Goal: Information Seeking & Learning: Understand process/instructions

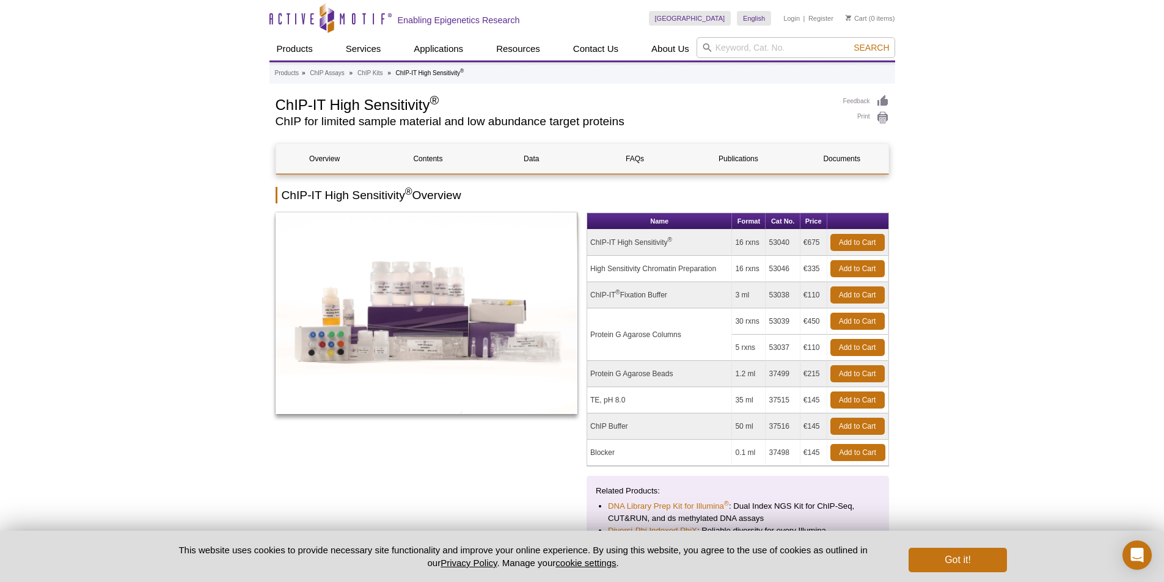
drag, startPoint x: 804, startPoint y: 241, endPoint x: 821, endPoint y: 242, distance: 16.5
click at [821, 242] on td "€675" at bounding box center [814, 243] width 27 height 26
click at [802, 248] on td "€675" at bounding box center [814, 243] width 27 height 26
drag, startPoint x: 589, startPoint y: 241, endPoint x: 823, endPoint y: 244, distance: 233.5
click at [823, 244] on tr "ChIP-IT High Sensitivity ® 16 rxns 53040 €675 Add to Cart" at bounding box center [737, 243] width 301 height 26
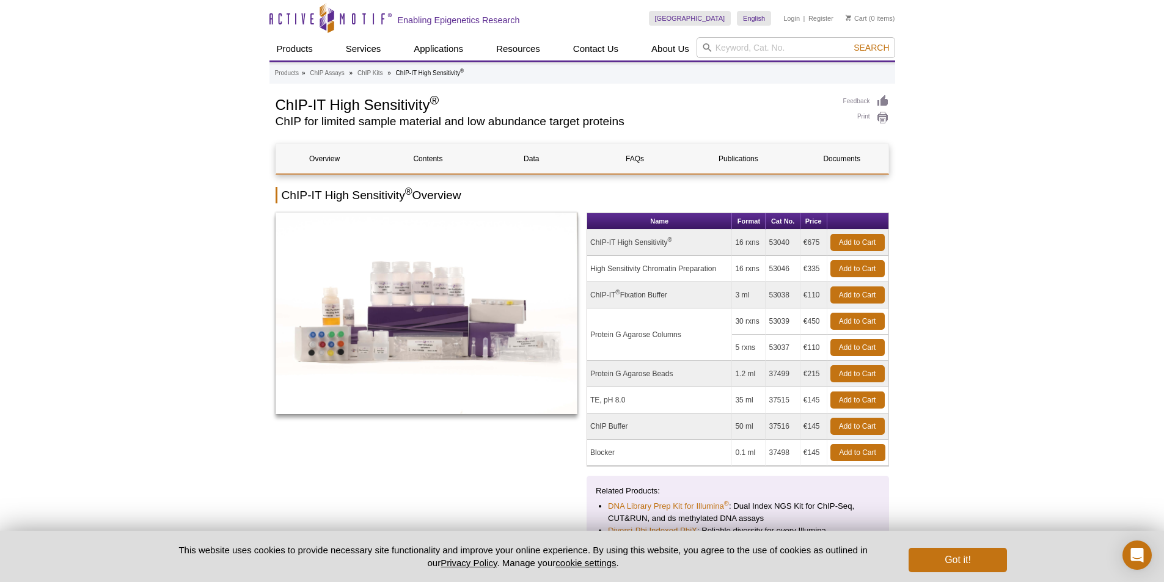
click at [714, 250] on td "ChIP-IT High Sensitivity ®" at bounding box center [659, 243] width 145 height 26
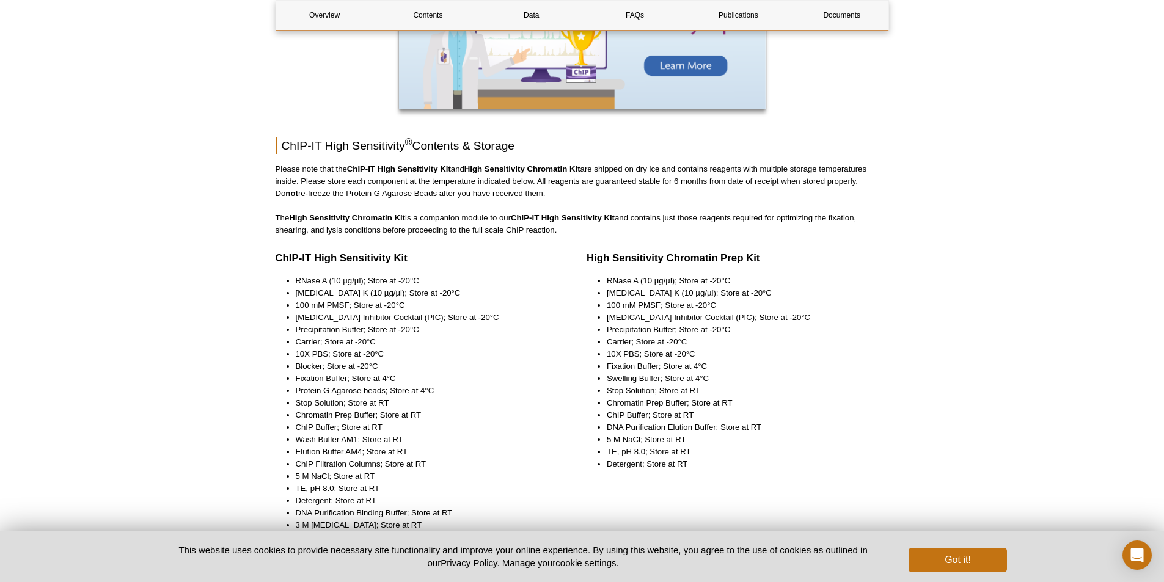
scroll to position [1528, 0]
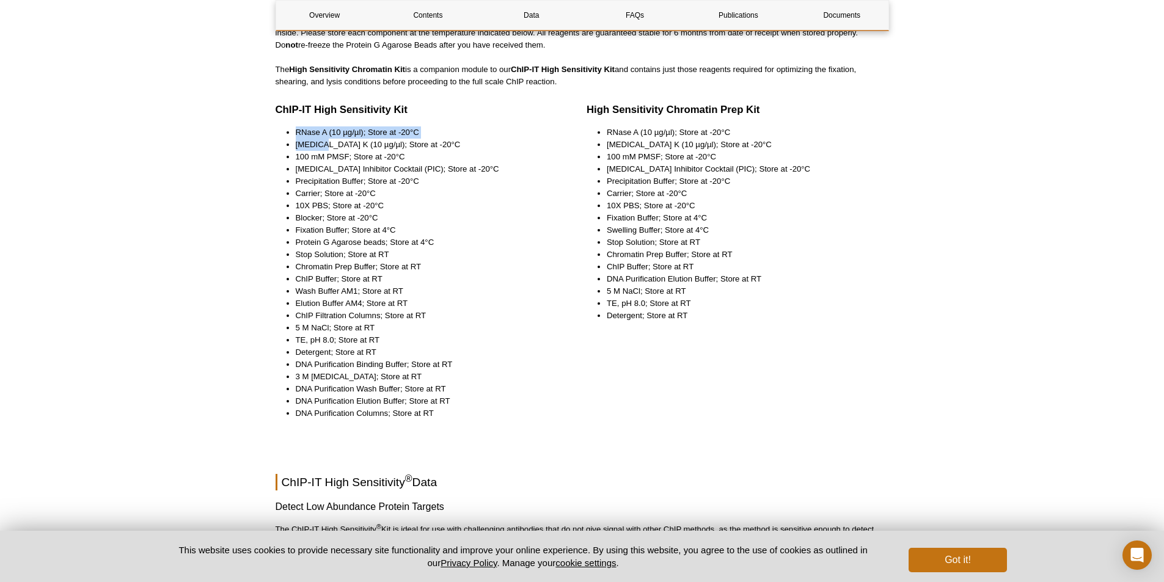
drag, startPoint x: 295, startPoint y: 133, endPoint x: 320, endPoint y: 150, distance: 30.0
click at [320, 150] on ul "RNase A (10 µg/µl); Store at -20°C [MEDICAL_DATA] K (10 µg/µl); Store at -20°C …" at bounding box center [416, 273] width 281 height 293
click at [356, 150] on li "[MEDICAL_DATA] K (10 µg/µl); Store at -20°C" at bounding box center [426, 145] width 261 height 12
drag, startPoint x: 299, startPoint y: 180, endPoint x: 326, endPoint y: 186, distance: 27.0
click at [320, 183] on li "Precipitation Buffer; Store at -20°C" at bounding box center [426, 181] width 261 height 12
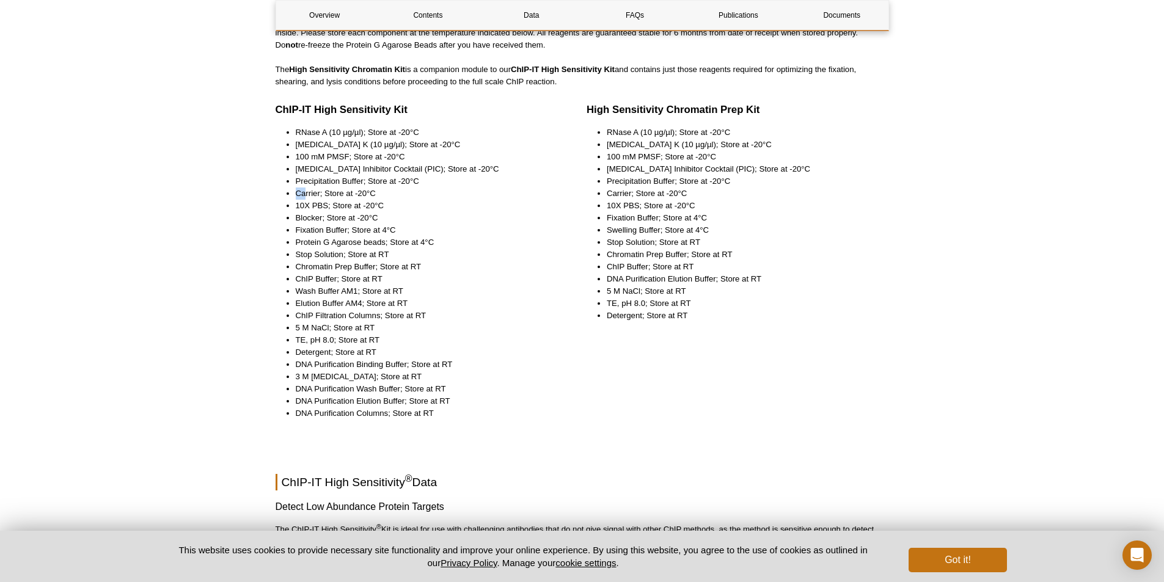
drag, startPoint x: 298, startPoint y: 193, endPoint x: 336, endPoint y: 196, distance: 38.0
click at [320, 196] on li "Carrier; Store at -20°C" at bounding box center [426, 194] width 261 height 12
drag, startPoint x: 294, startPoint y: 230, endPoint x: 352, endPoint y: 230, distance: 58.1
click at [352, 230] on ul "RNase A (10 µg/µl); Store at -20°C [MEDICAL_DATA] K (10 µg/µl); Store at -20°C …" at bounding box center [416, 273] width 281 height 293
drag, startPoint x: 292, startPoint y: 243, endPoint x: 383, endPoint y: 244, distance: 91.1
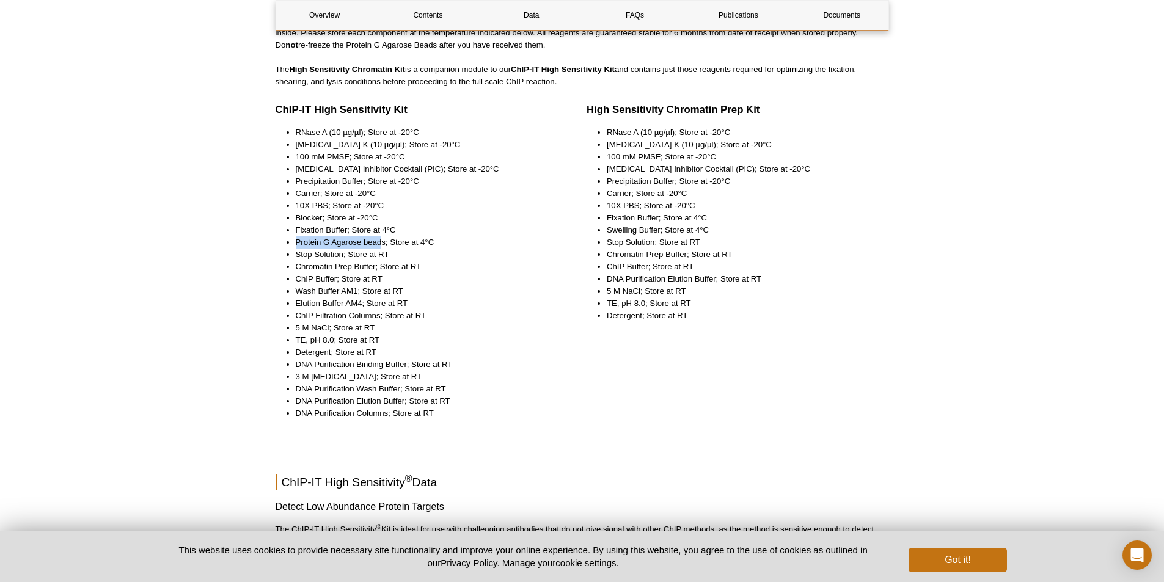
click at [383, 244] on ul "RNase A (10 µg/µl); Store at -20°C [MEDICAL_DATA] K (10 µg/µl); Store at -20°C …" at bounding box center [416, 273] width 281 height 293
drag, startPoint x: 301, startPoint y: 254, endPoint x: 328, endPoint y: 255, distance: 27.6
click at [328, 255] on li "Stop Solution; Store at RT" at bounding box center [426, 255] width 261 height 12
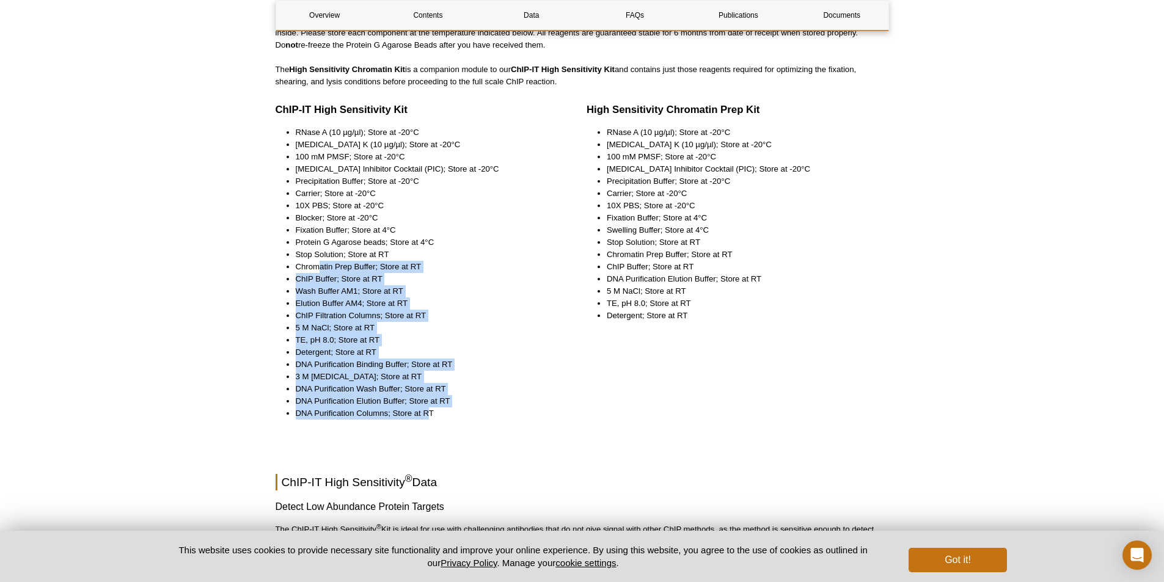
drag, startPoint x: 317, startPoint y: 266, endPoint x: 431, endPoint y: 423, distance: 194.3
click at [431, 423] on div "ChIP-IT High Sensitivity Kit RNase A (10 µg/µl); Store at -20°C [MEDICAL_DATA] …" at bounding box center [427, 266] width 303 height 332
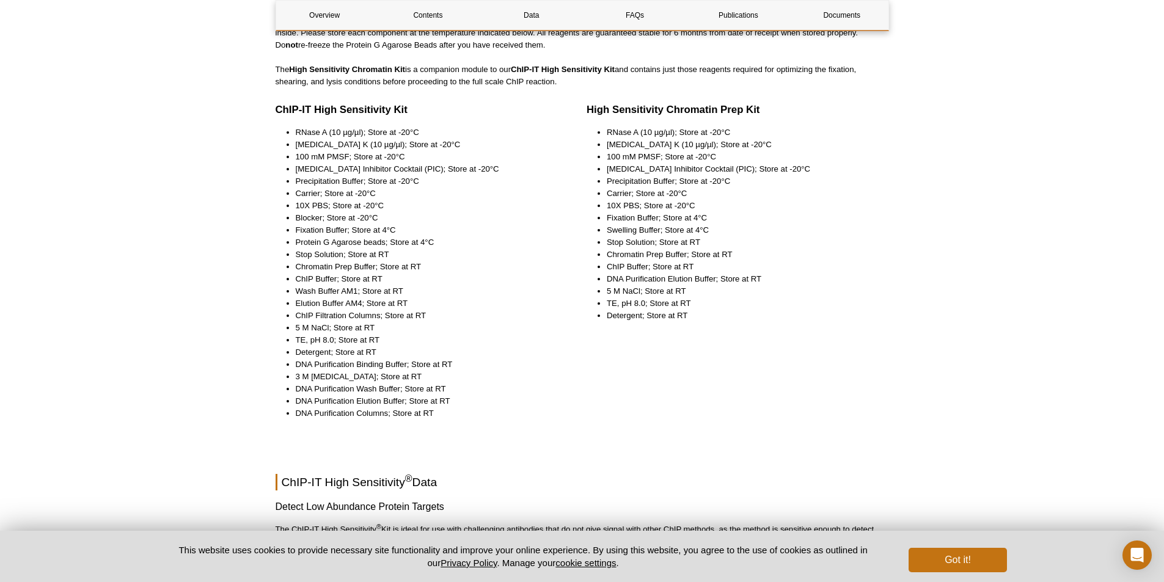
click at [480, 422] on div "ChIP-IT High Sensitivity Kit RNase A (10 µg/µl); Store at -20°C [MEDICAL_DATA] …" at bounding box center [427, 266] width 303 height 332
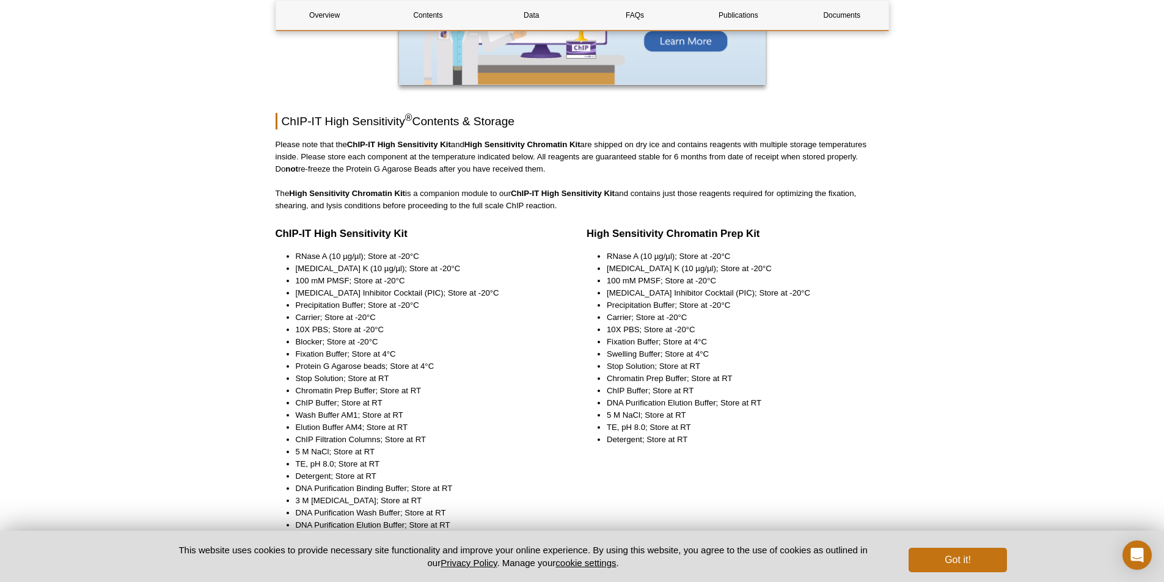
scroll to position [1467, 0]
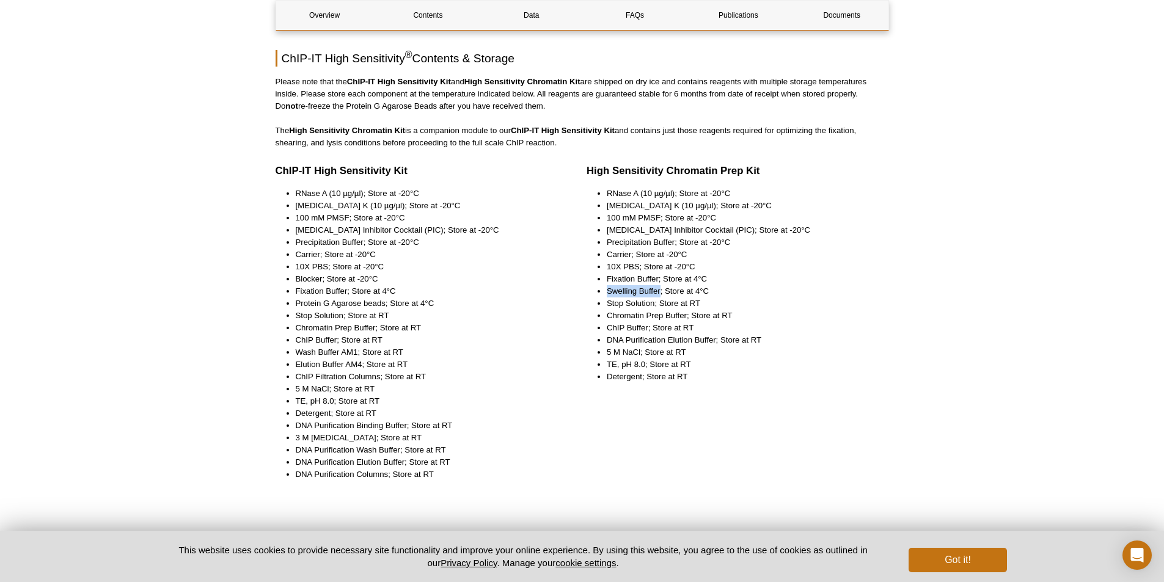
drag, startPoint x: 609, startPoint y: 290, endPoint x: 659, endPoint y: 293, distance: 50.3
click at [659, 293] on li "Swelling Buffer; Store at 4°C" at bounding box center [742, 291] width 270 height 12
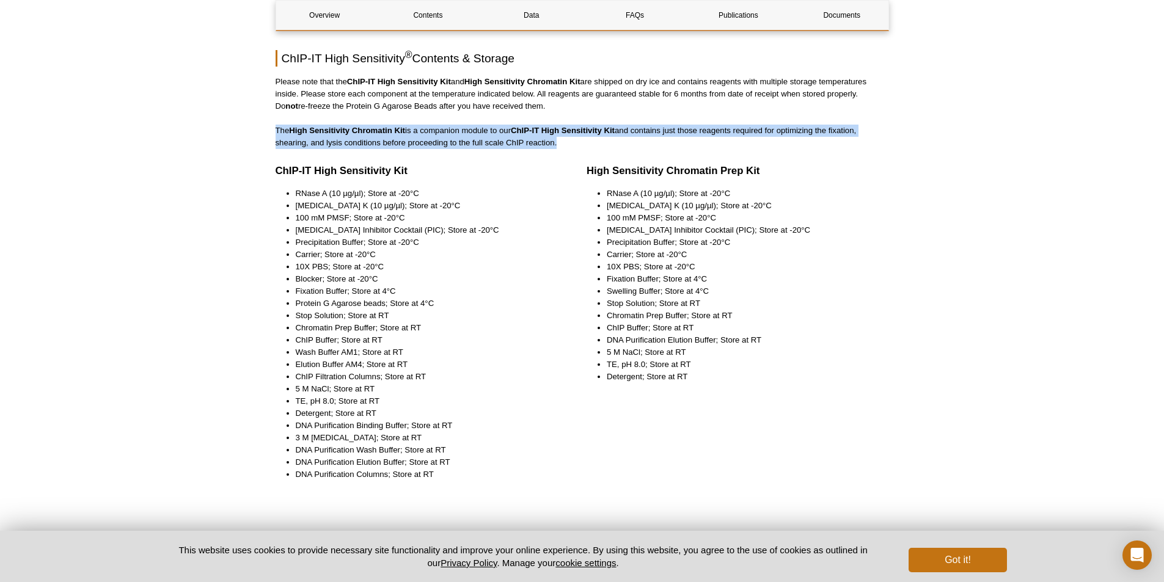
drag, startPoint x: 555, startPoint y: 142, endPoint x: 261, endPoint y: 133, distance: 294.2
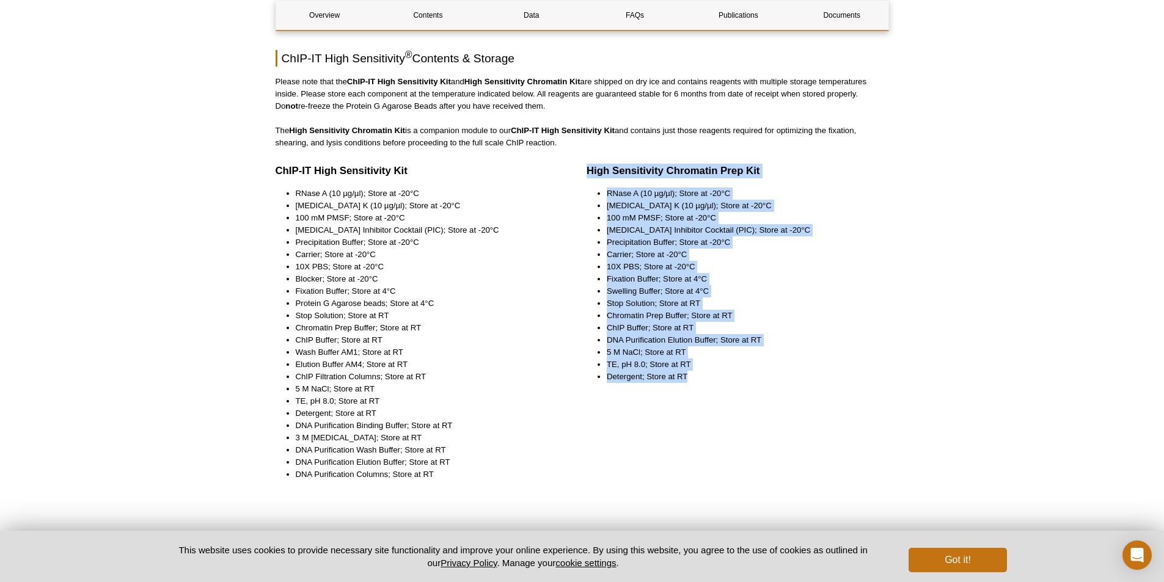
drag, startPoint x: 584, startPoint y: 170, endPoint x: 700, endPoint y: 379, distance: 239.4
click at [700, 379] on div "ChIP-IT High Sensitivity Kit RNase A (10 µg/µl); Store at -20°C [MEDICAL_DATA] …" at bounding box center [583, 331] width 614 height 341
click at [702, 391] on div "High Sensitivity Chromatin Prep Kit RNase A (10 µg/µl); Store at -20°C [MEDICAL…" at bounding box center [738, 327] width 303 height 332
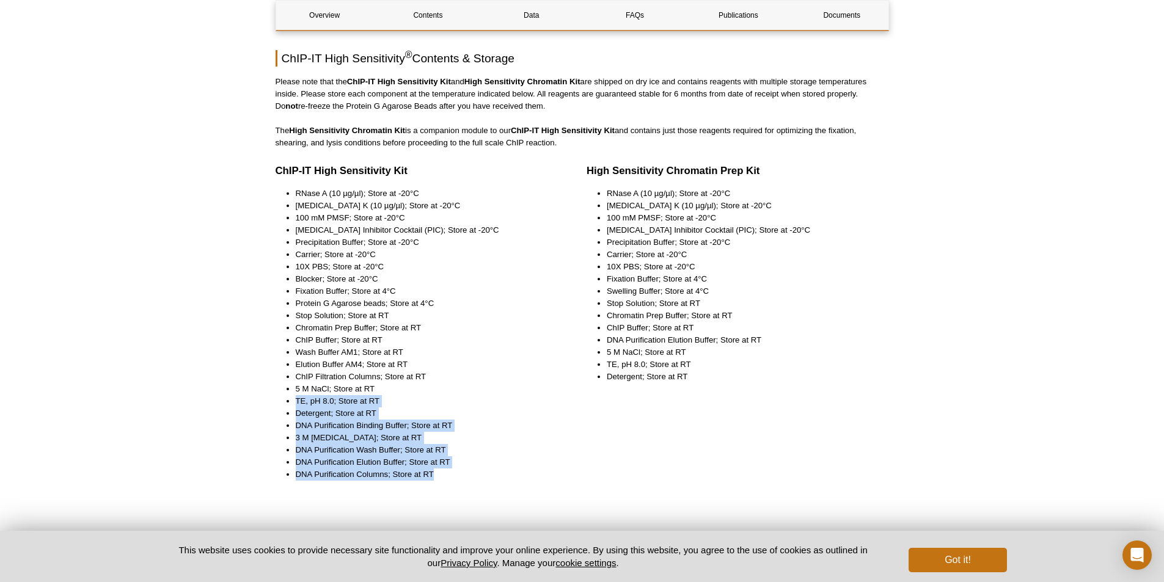
drag, startPoint x: 295, startPoint y: 400, endPoint x: 444, endPoint y: 482, distance: 170.1
click at [443, 484] on div "ChIP-IT High Sensitivity Kit RNase A (10 µg/µl); Store at -20°C [MEDICAL_DATA] …" at bounding box center [427, 327] width 303 height 332
click at [504, 439] on li "3 M [MEDICAL_DATA]; Store at RT" at bounding box center [426, 438] width 261 height 12
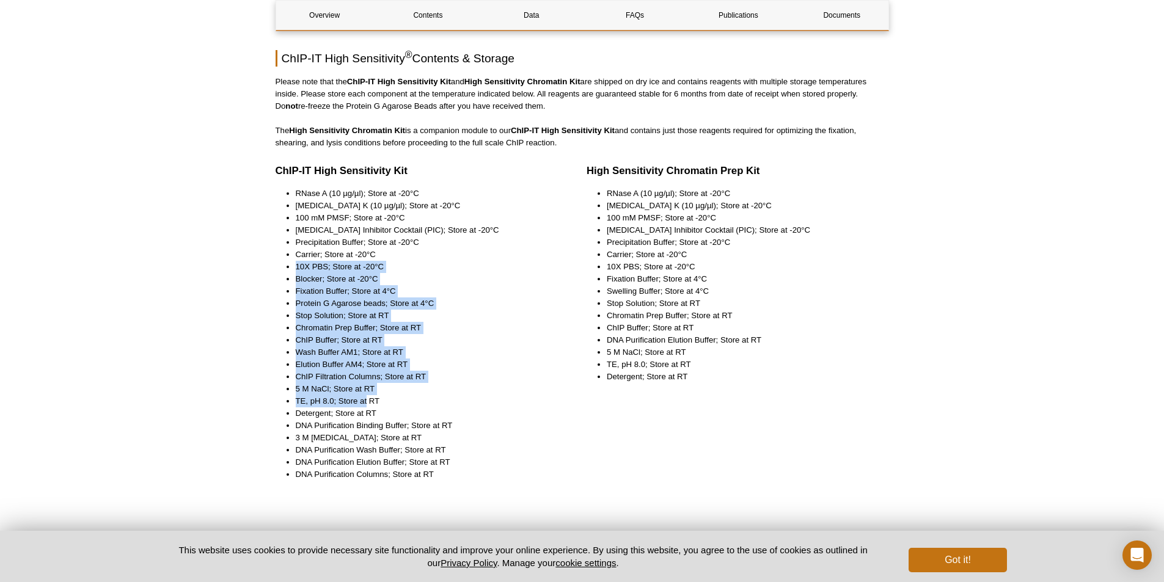
drag, startPoint x: 367, startPoint y: 405, endPoint x: 284, endPoint y: 269, distance: 159.6
click at [281, 267] on ul "RNase A (10 µg/µl); Store at -20°C [MEDICAL_DATA] K (10 µg/µl); Store at -20°C …" at bounding box center [416, 334] width 281 height 293
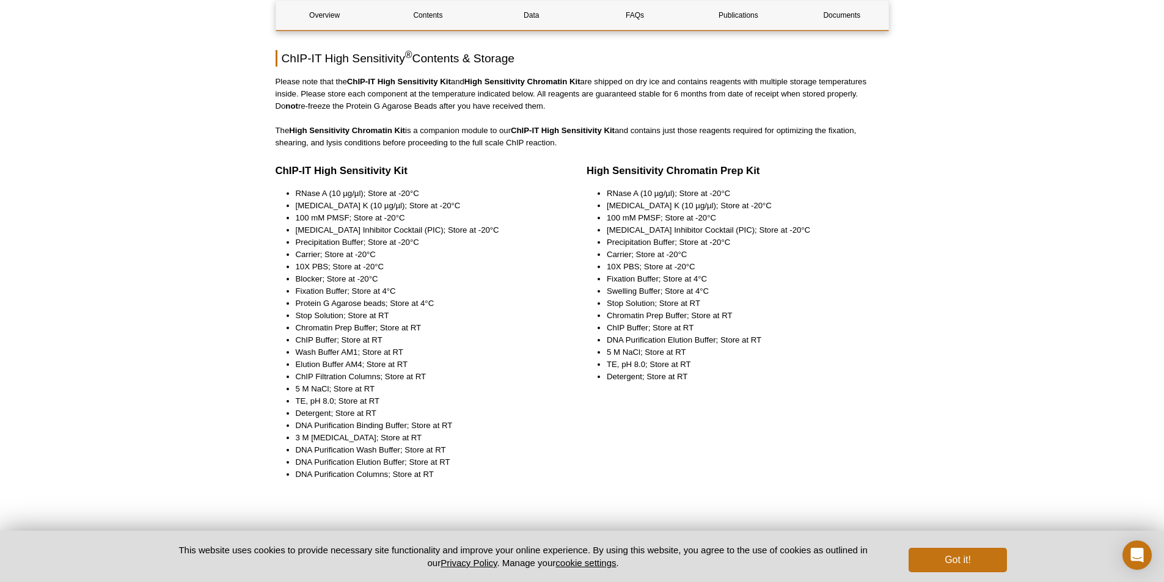
click at [659, 449] on div "High Sensitivity Chromatin Prep Kit RNase A (10 µg/µl); Store at -20°C [MEDICAL…" at bounding box center [738, 327] width 303 height 332
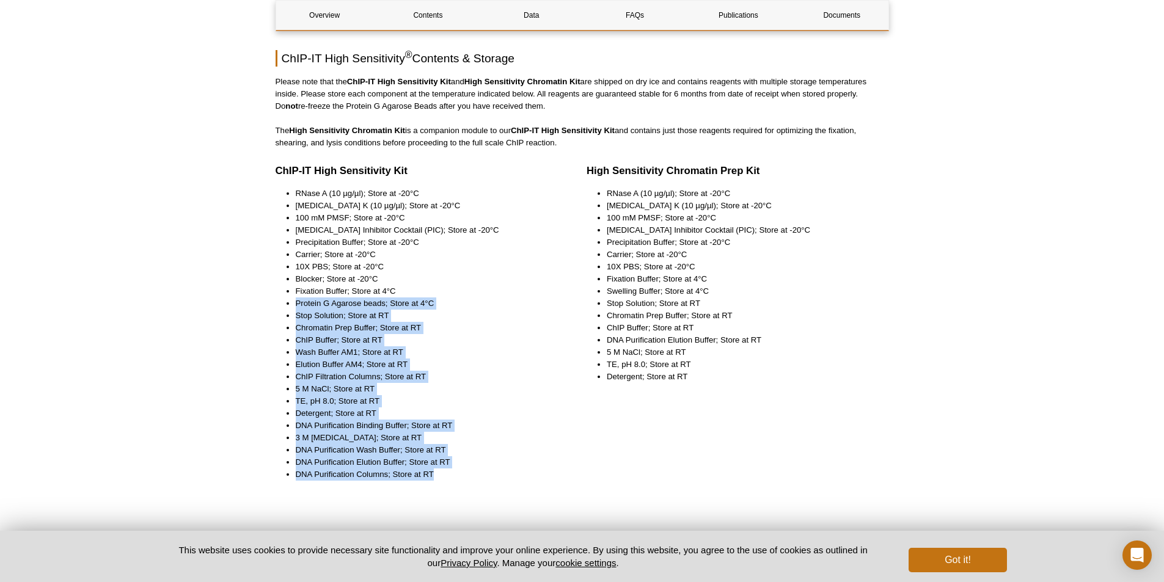
drag, startPoint x: 278, startPoint y: 298, endPoint x: 457, endPoint y: 483, distance: 257.2
click at [457, 483] on div "ChIP-IT High Sensitivity Kit RNase A (10 µg/µl); Store at -20°C [MEDICAL_DATA] …" at bounding box center [427, 327] width 303 height 332
click at [560, 458] on div "ChIP-IT High Sensitivity Kit RNase A (10 µg/µl); Store at -20°C [MEDICAL_DATA] …" at bounding box center [427, 327] width 303 height 332
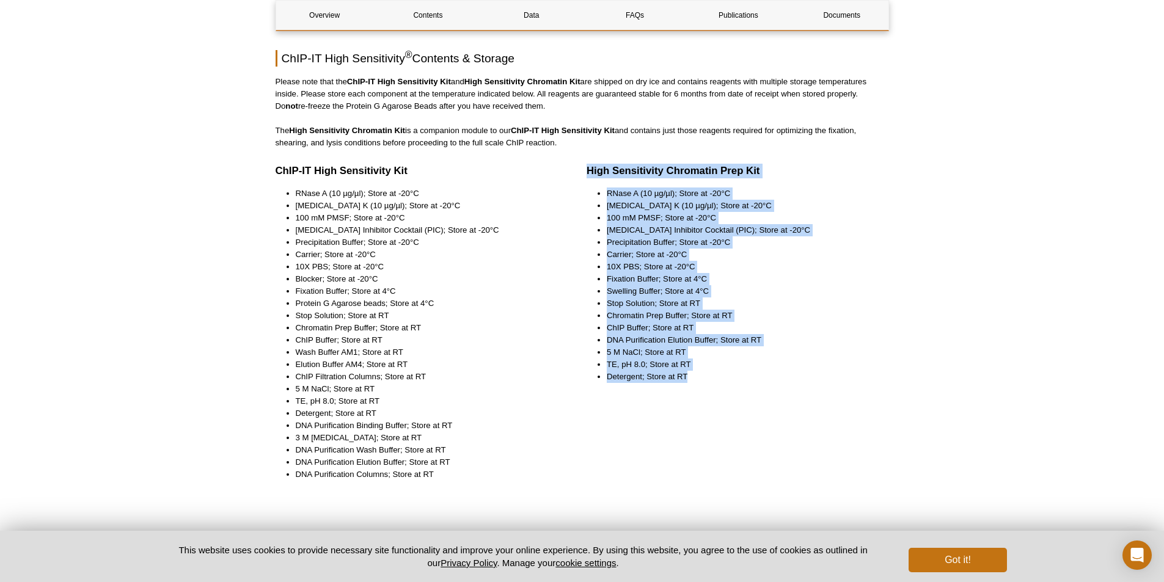
drag, startPoint x: 598, startPoint y: 189, endPoint x: 696, endPoint y: 384, distance: 218.1
click at [696, 384] on div "High Sensitivity Chromatin Prep Kit RNase A (10 µg/µl); Store at -20°C [MEDICAL…" at bounding box center [738, 327] width 303 height 332
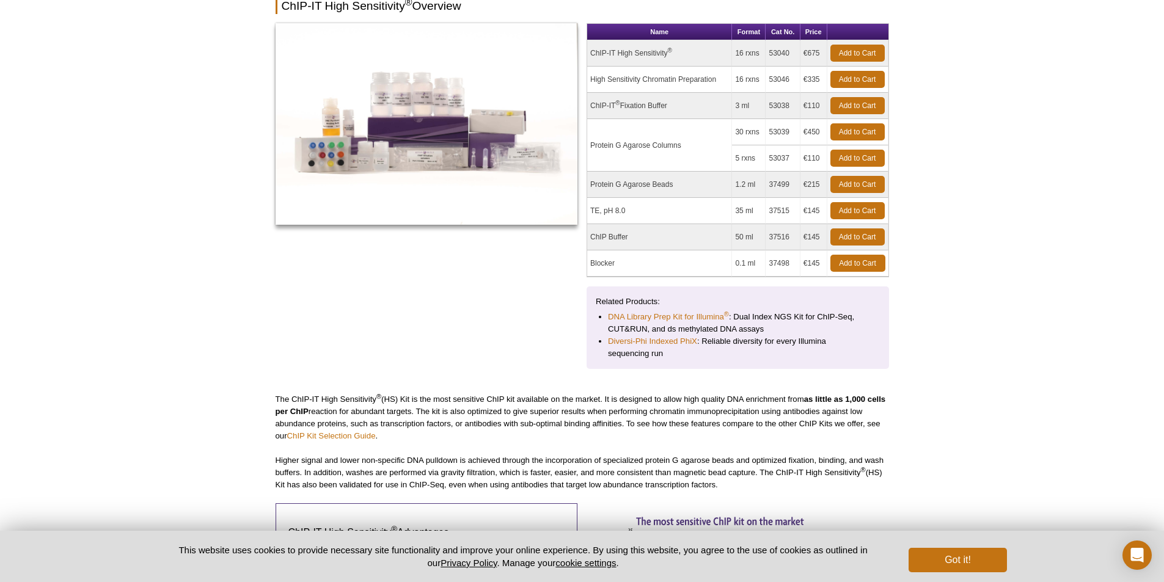
scroll to position [0, 0]
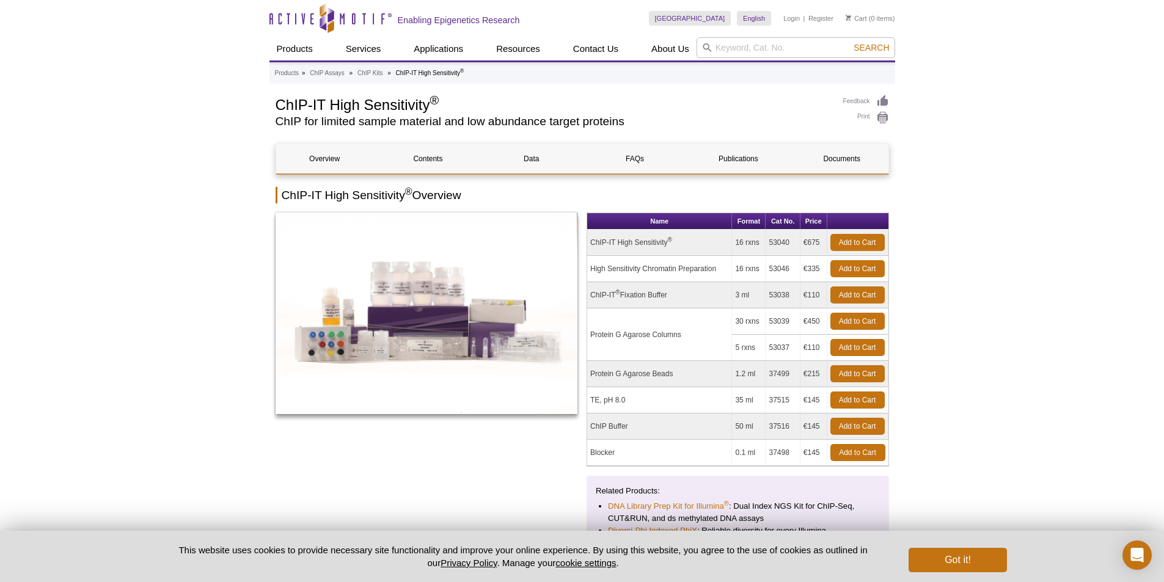
drag, startPoint x: 735, startPoint y: 266, endPoint x: 758, endPoint y: 268, distance: 23.3
click at [758, 268] on td "16 rxns" at bounding box center [749, 269] width 34 height 26
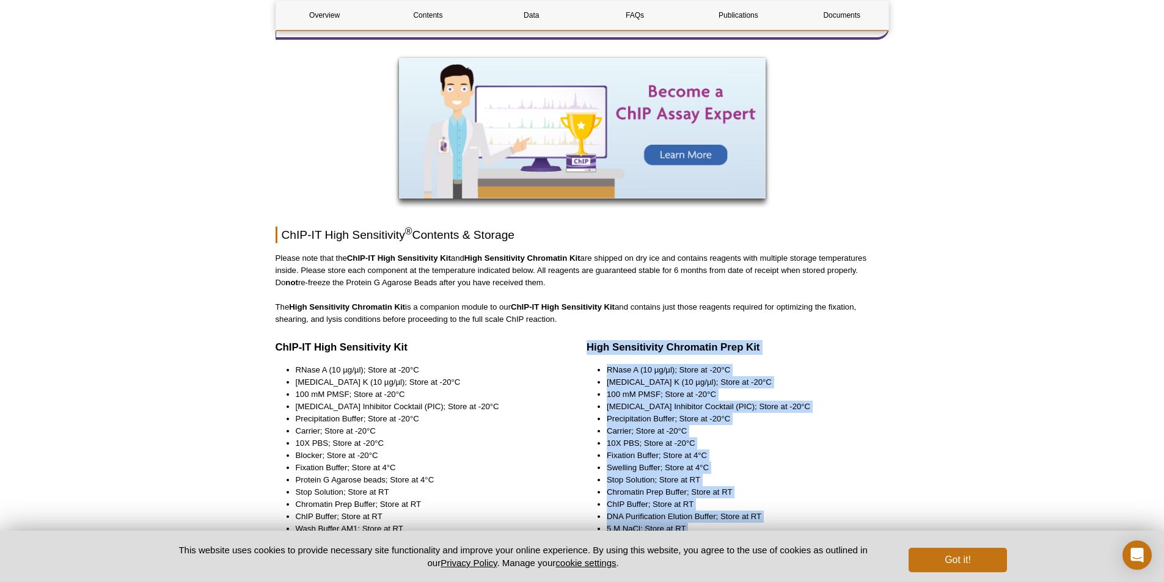
scroll to position [1528, 0]
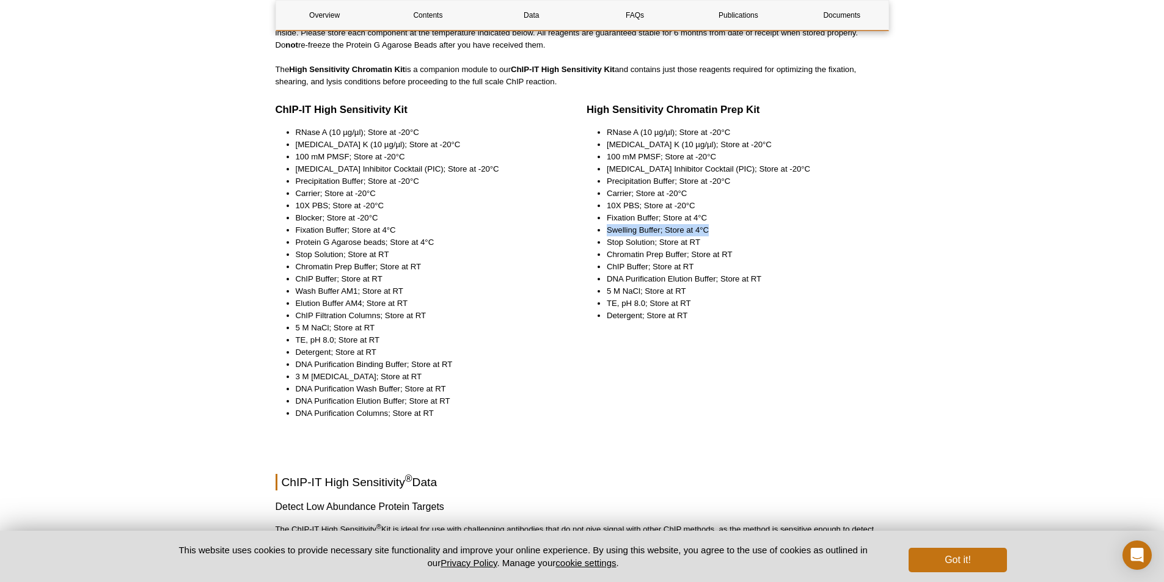
drag, startPoint x: 607, startPoint y: 229, endPoint x: 709, endPoint y: 229, distance: 102.1
click at [709, 229] on li "Swelling Buffer; Store at 4°C" at bounding box center [742, 230] width 270 height 12
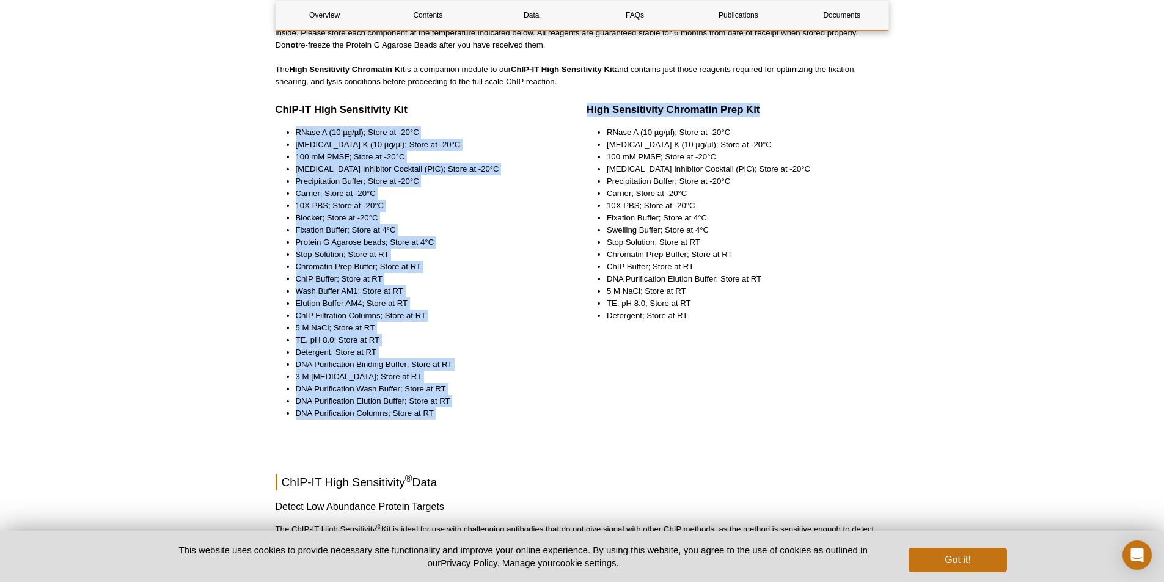
drag, startPoint x: 564, startPoint y: 90, endPoint x: 792, endPoint y: 102, distance: 227.7
drag, startPoint x: 799, startPoint y: 108, endPoint x: 789, endPoint y: 111, distance: 10.8
click at [799, 108] on h3 "High Sensitivity Chromatin Prep Kit" at bounding box center [738, 110] width 303 height 15
drag, startPoint x: 782, startPoint y: 111, endPoint x: 773, endPoint y: 111, distance: 9.8
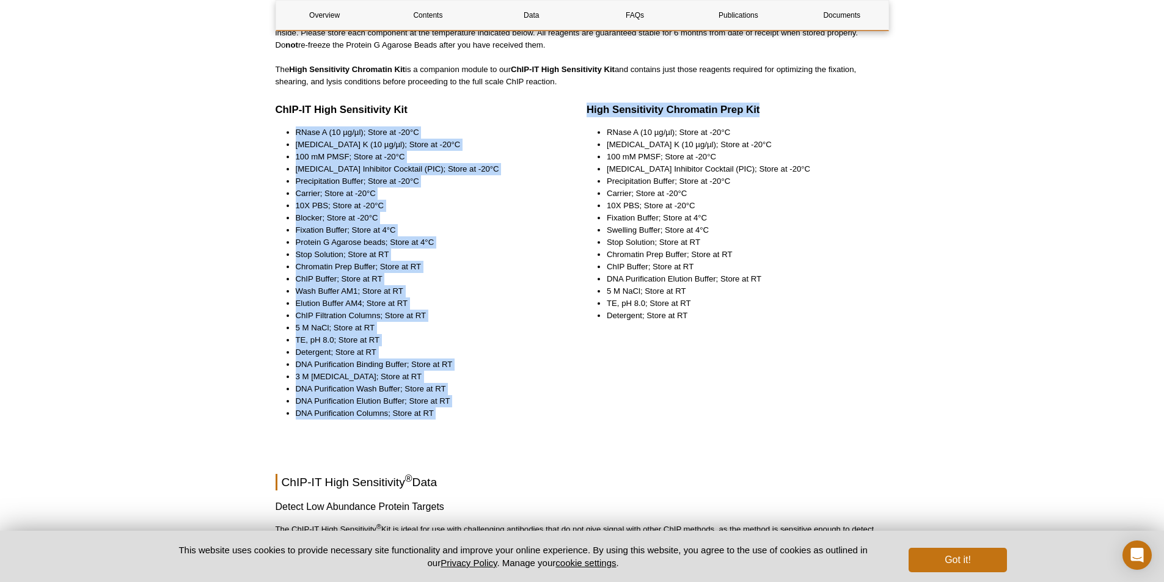
click at [781, 111] on h3 "High Sensitivity Chromatin Prep Kit" at bounding box center [738, 110] width 303 height 15
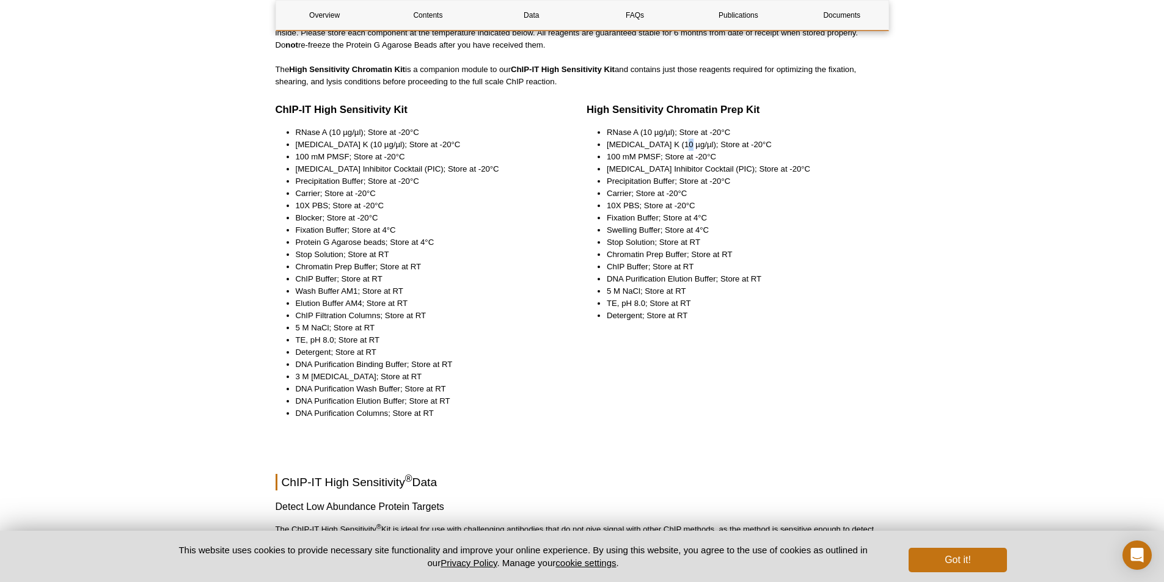
click at [678, 143] on li "[MEDICAL_DATA] K (10 µg/µl); Store at -20°C" at bounding box center [742, 145] width 270 height 12
drag, startPoint x: 287, startPoint y: 114, endPoint x: 410, endPoint y: 111, distance: 123.5
click at [410, 111] on h3 "ChIP-IT High Sensitivity Kit" at bounding box center [422, 110] width 293 height 15
click at [492, 193] on li "Carrier; Store at -20°C" at bounding box center [426, 194] width 261 height 12
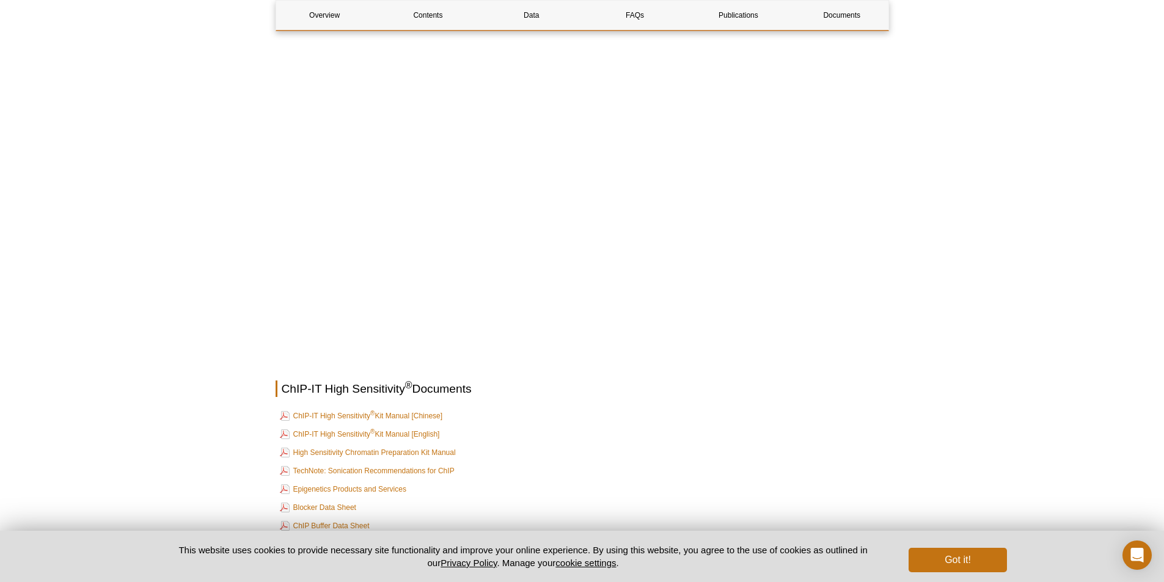
scroll to position [4462, 0]
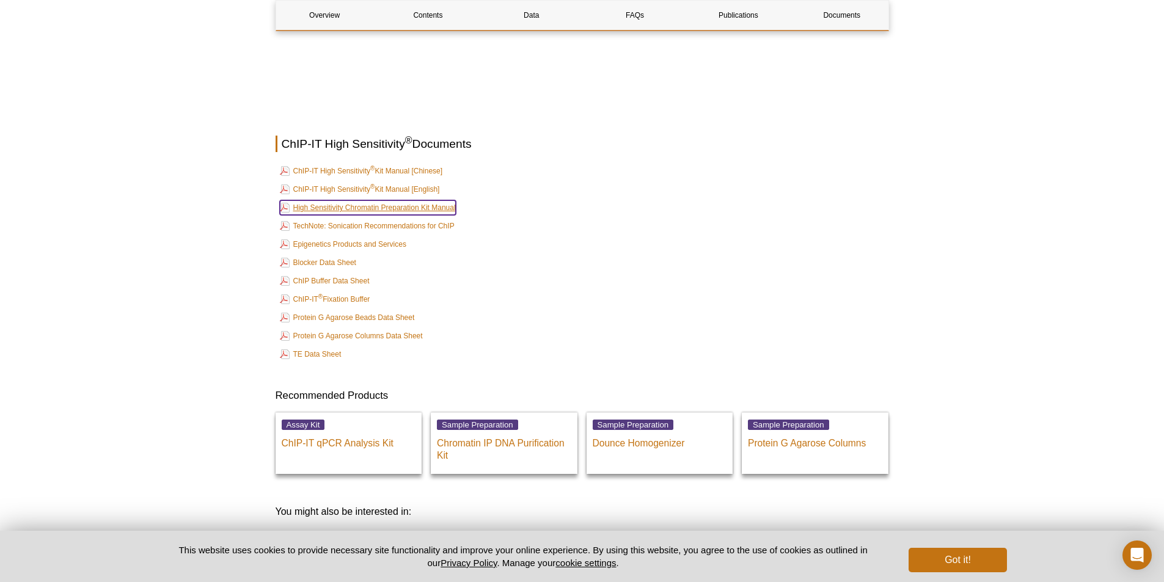
click at [406, 202] on link "High Sensitivity Chromatin Preparation Kit Manual" at bounding box center [368, 207] width 176 height 15
click at [841, 188] on td "ChIP-IT High Sensitivity ® Kit Manual [English]" at bounding box center [582, 189] width 611 height 17
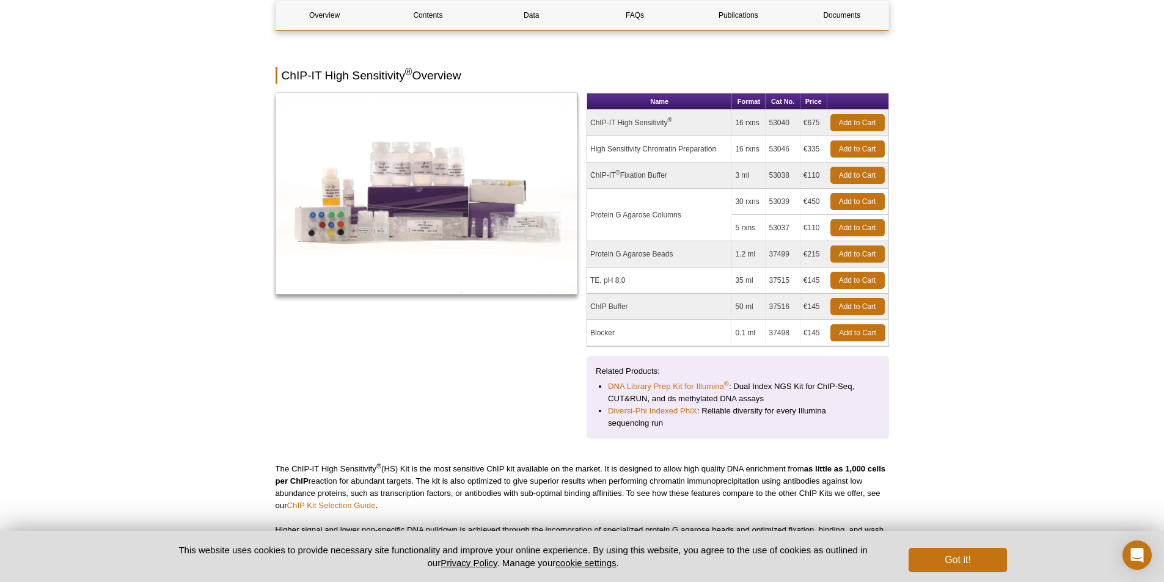
scroll to position [34, 0]
